Goal: Transaction & Acquisition: Purchase product/service

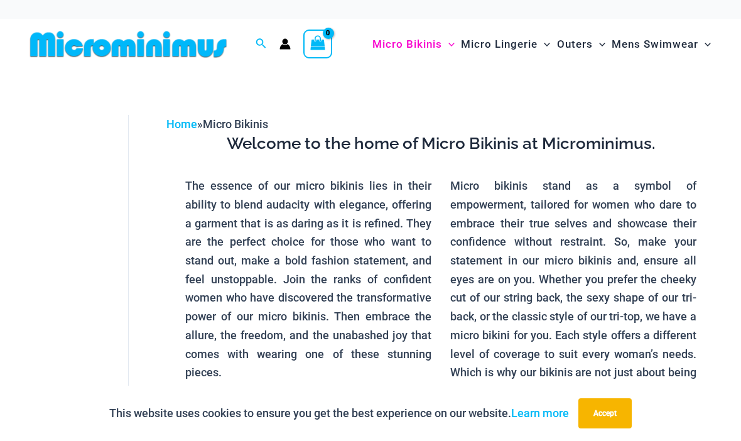
click at [606, 412] on button "Accept" at bounding box center [604, 413] width 53 height 30
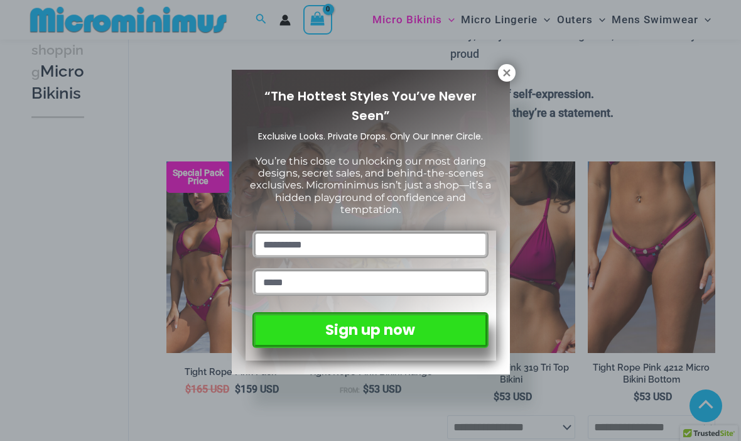
scroll to position [344, 0]
click at [495, 78] on div "“The Hottest Styles You’ve Never Seen” Exclusive Looks. Private Drops. Only Our…" at bounding box center [371, 222] width 278 height 304
click at [493, 79] on div "“The Hottest Styles You’ve Never Seen” Exclusive Looks. Private Drops. Only Our…" at bounding box center [371, 222] width 278 height 304
click at [501, 72] on icon at bounding box center [506, 72] width 11 height 11
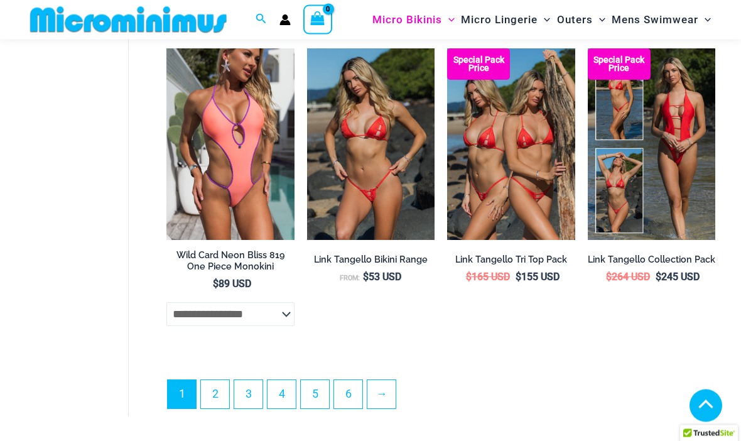
scroll to position [2702, 0]
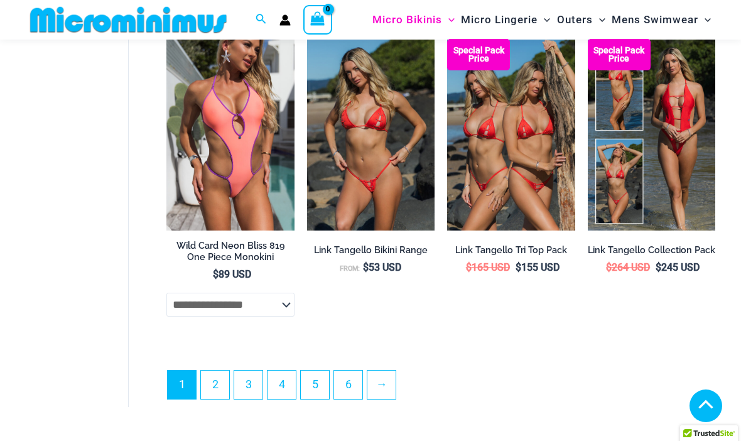
click at [205, 387] on link "2" at bounding box center [215, 384] width 28 height 28
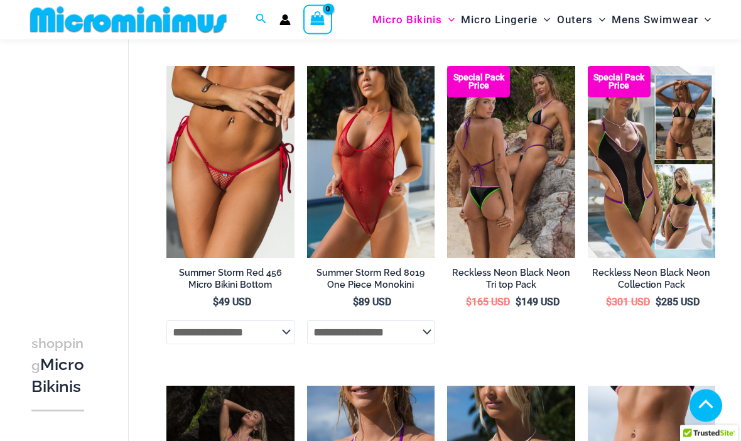
scroll to position [1328, 0]
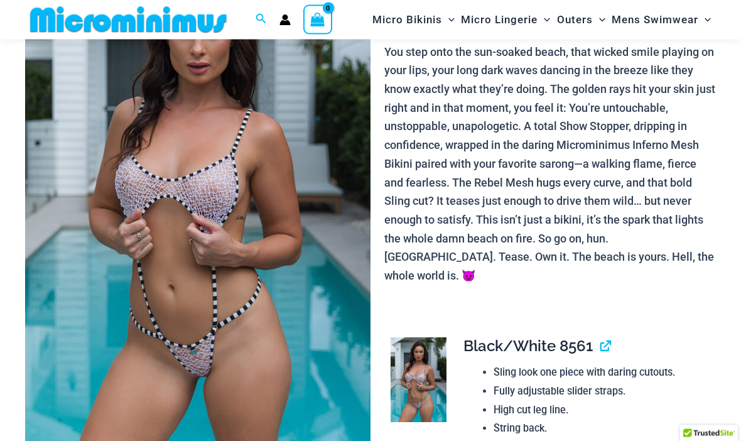
scroll to position [140, 0]
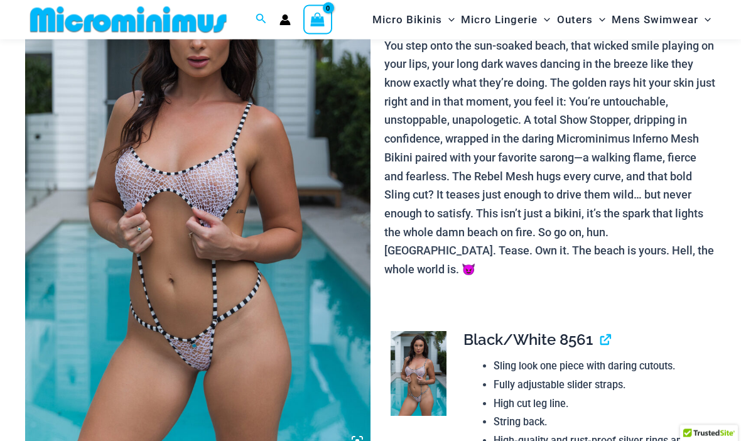
click at [173, 346] on img at bounding box center [197, 196] width 345 height 518
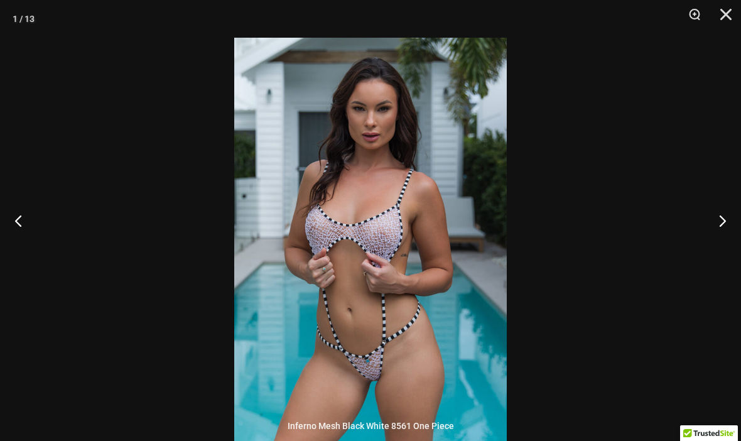
click at [4, 240] on button "Previous" at bounding box center [23, 220] width 47 height 63
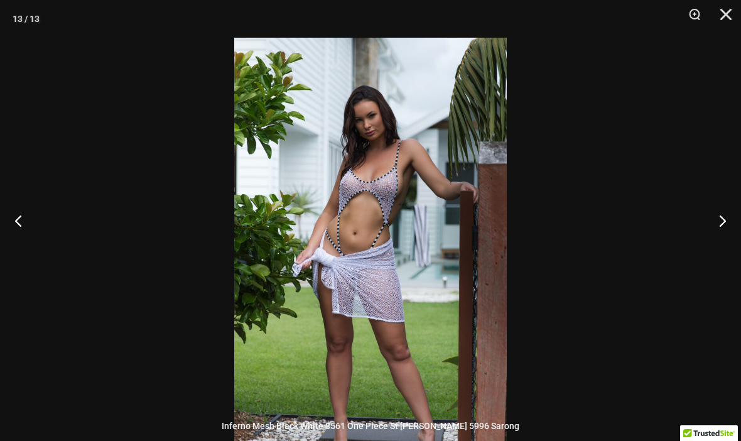
click at [8, 249] on button "Previous" at bounding box center [23, 220] width 47 height 63
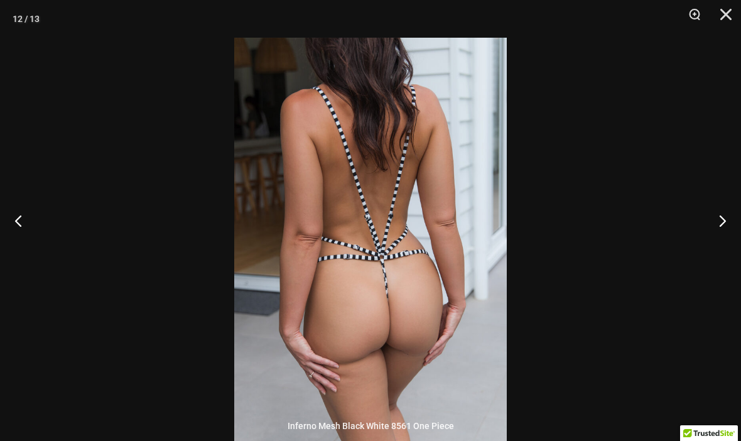
click at [7, 252] on button "Previous" at bounding box center [23, 220] width 47 height 63
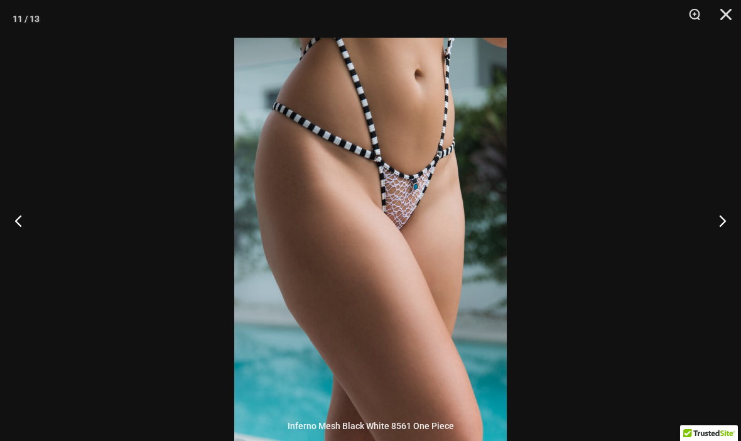
click at [7, 252] on button "Previous" at bounding box center [23, 220] width 47 height 63
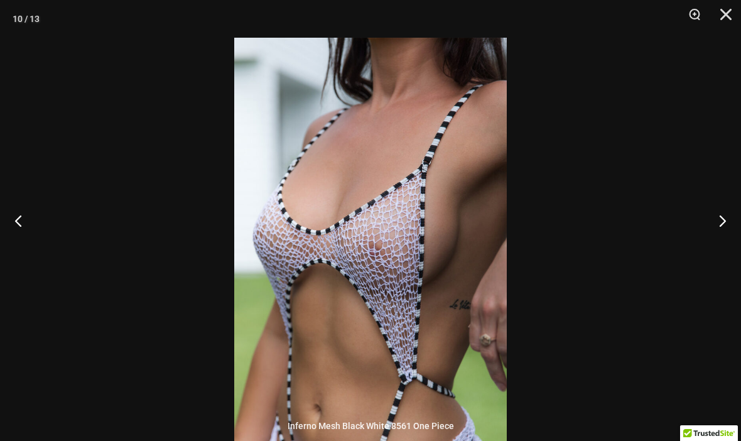
click at [6, 252] on button "Previous" at bounding box center [23, 220] width 47 height 63
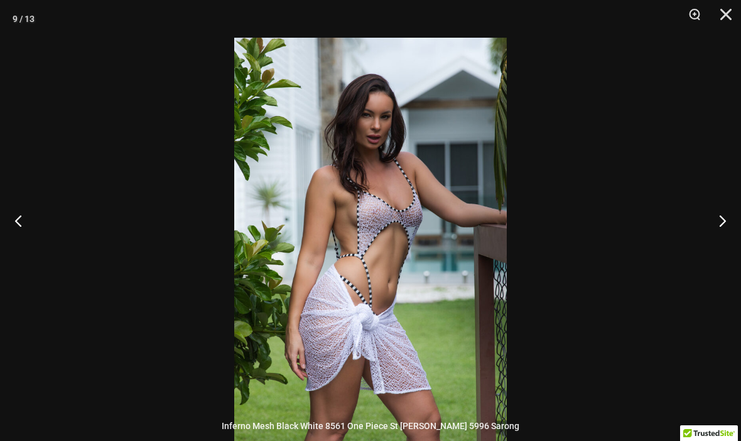
click at [8, 252] on button "Previous" at bounding box center [23, 220] width 47 height 63
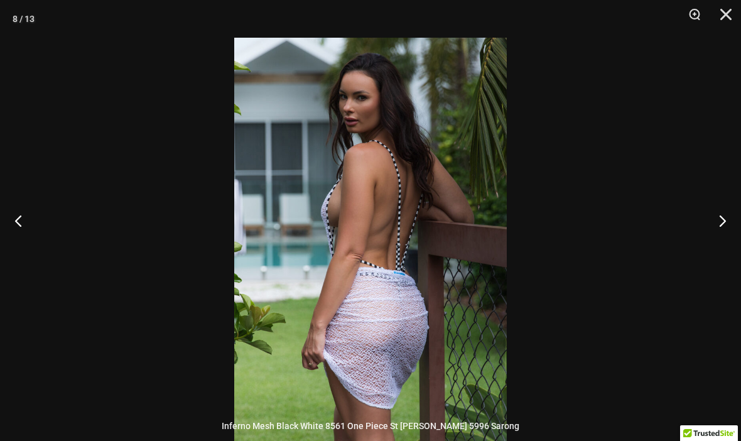
click at [7, 249] on button "Previous" at bounding box center [23, 220] width 47 height 63
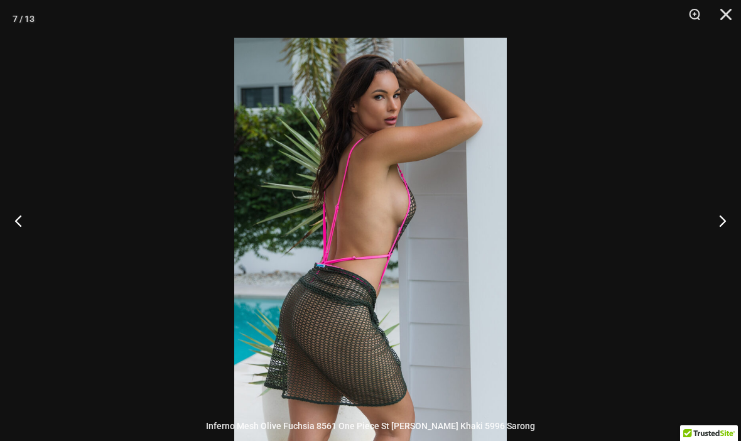
click at [6, 250] on button "Previous" at bounding box center [23, 220] width 47 height 63
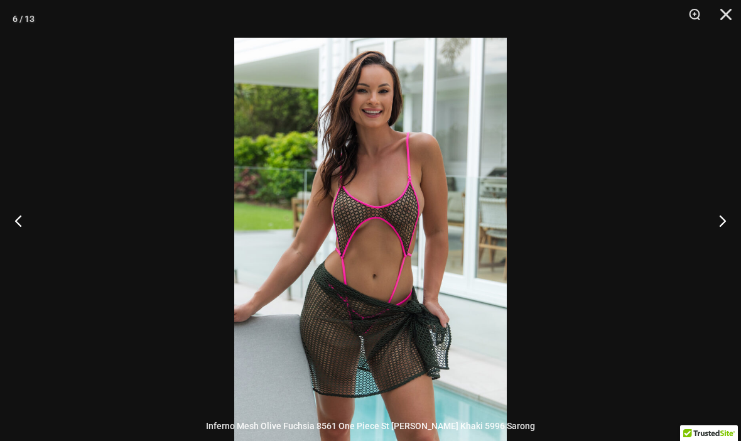
click at [5, 250] on button "Previous" at bounding box center [23, 220] width 47 height 63
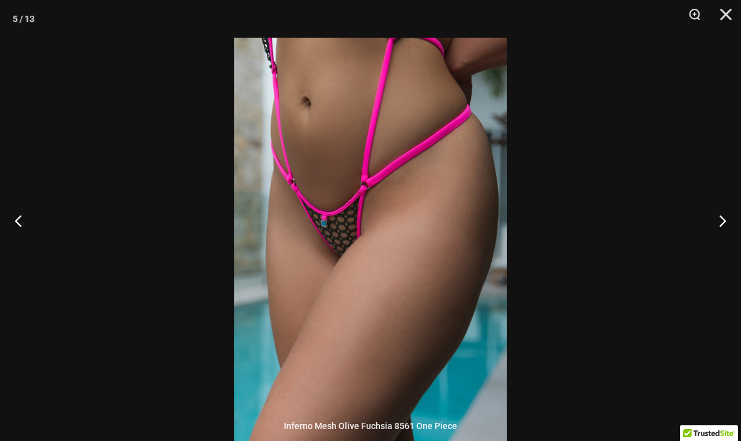
click at [6, 250] on button "Previous" at bounding box center [23, 220] width 47 height 63
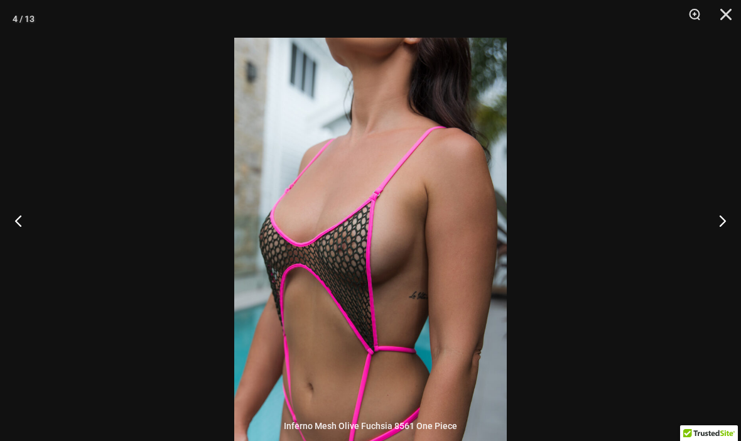
click at [6, 249] on button "Previous" at bounding box center [23, 220] width 47 height 63
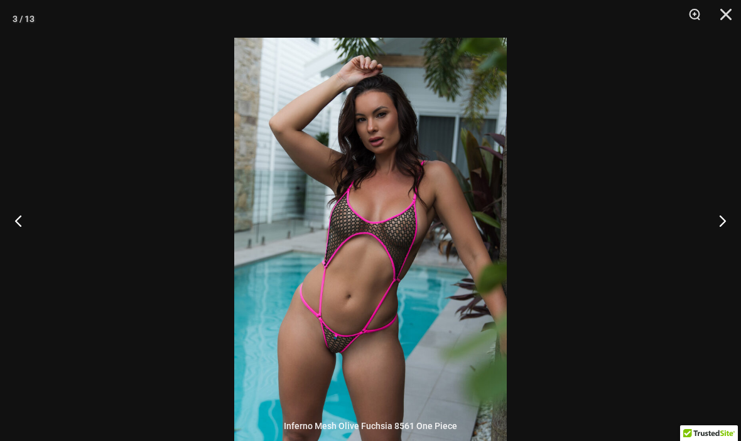
click at [6, 250] on button "Previous" at bounding box center [23, 220] width 47 height 63
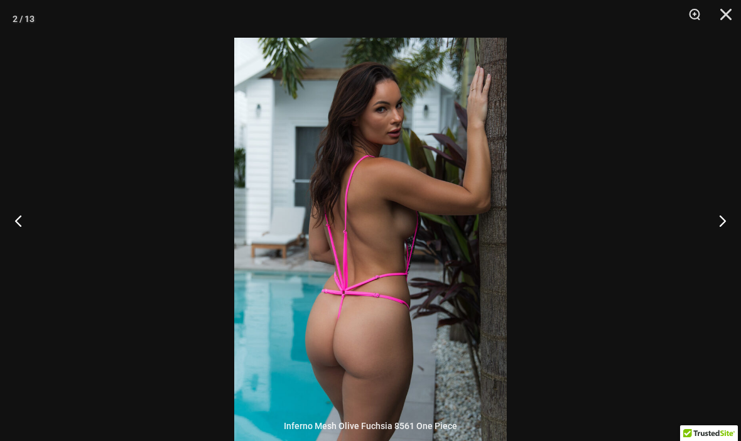
click at [4, 249] on button "Previous" at bounding box center [23, 220] width 47 height 63
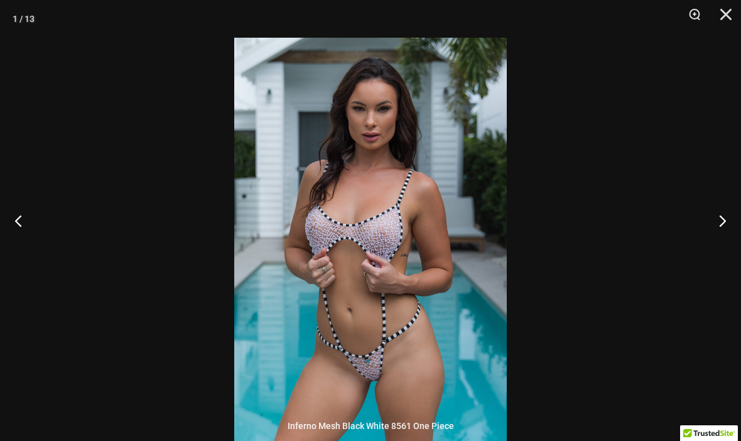
click at [716, 15] on button "Close" at bounding box center [720, 19] width 31 height 38
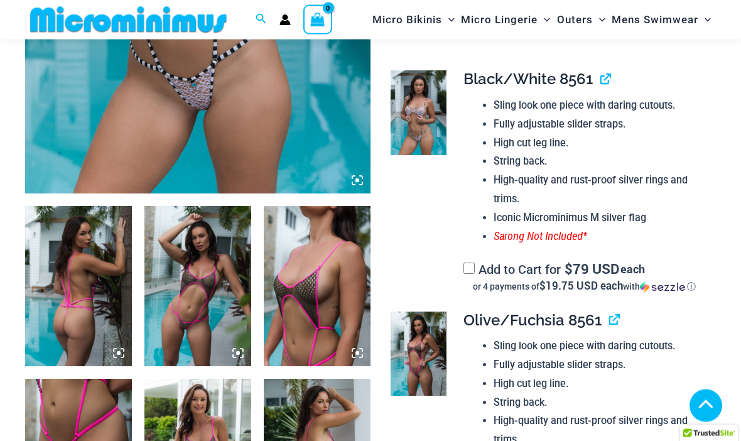
scroll to position [401, 0]
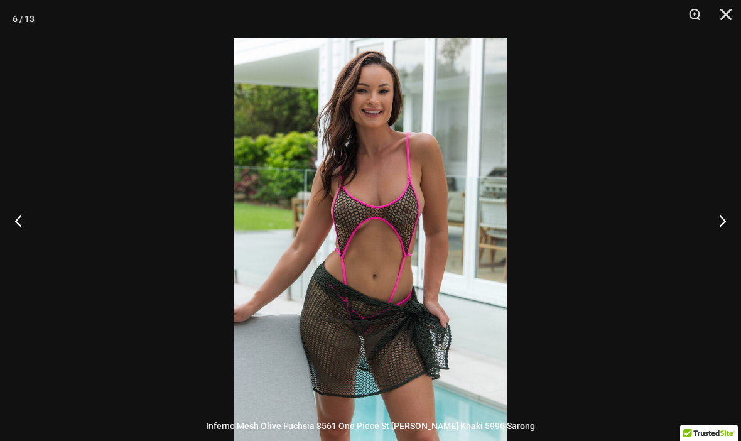
scroll to position [400, 0]
click at [719, 23] on button "Close" at bounding box center [720, 19] width 31 height 38
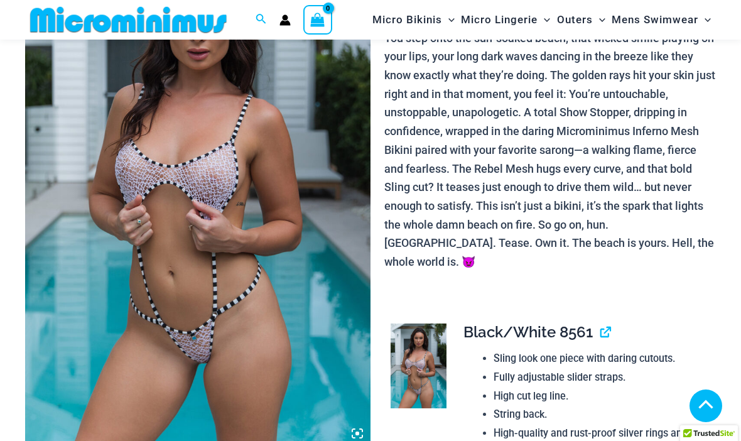
scroll to position [0, 0]
